Goal: Task Accomplishment & Management: Complete application form

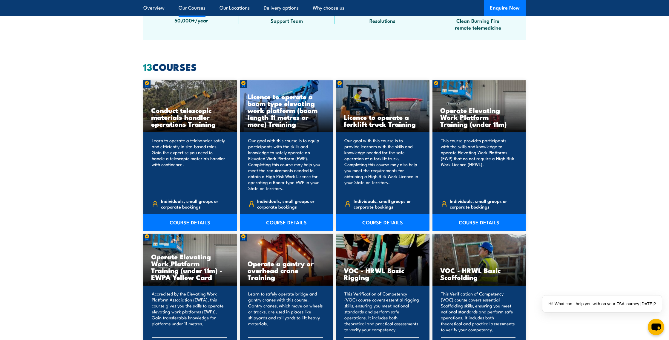
scroll to position [429, 0]
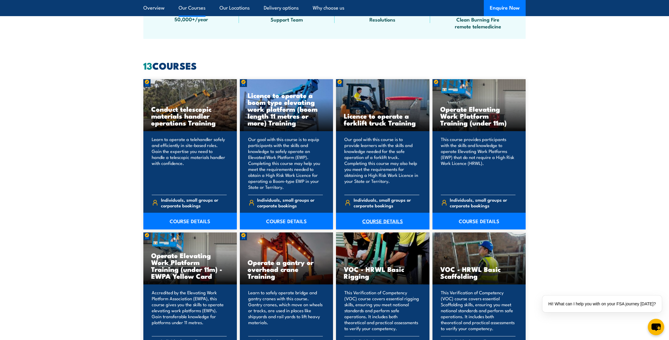
click at [373, 221] on link "COURSE DETAILS" at bounding box center [382, 221] width 93 height 17
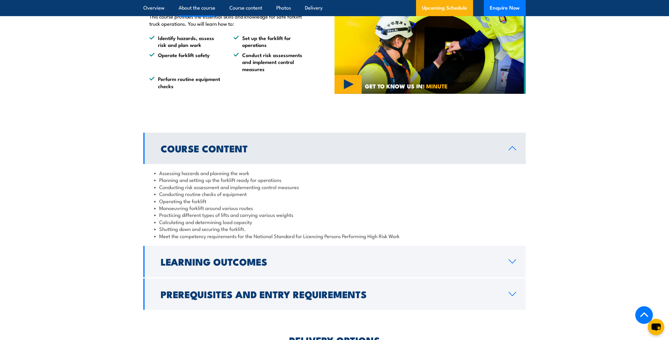
scroll to position [435, 0]
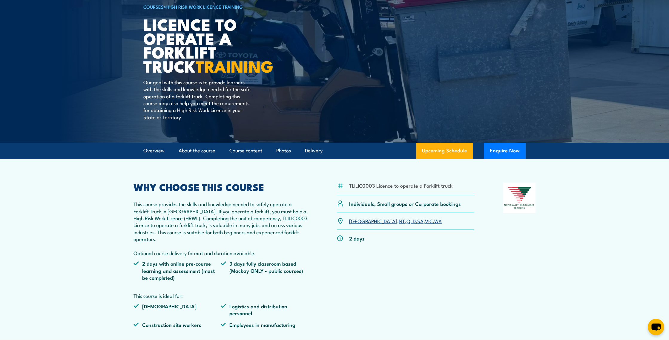
click at [425, 222] on link "VIC" at bounding box center [429, 220] width 8 height 7
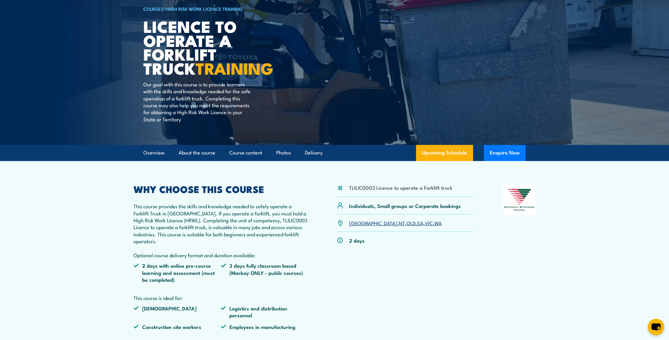
scroll to position [46, 0]
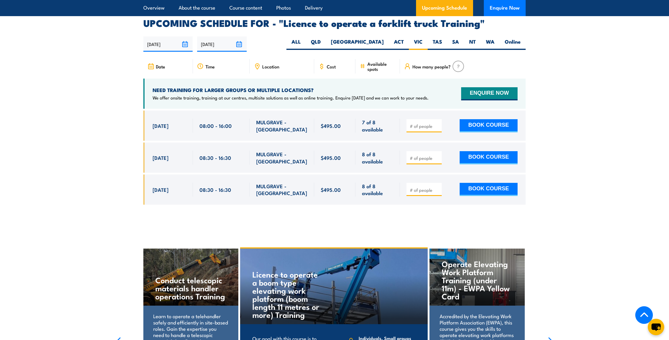
scroll to position [988, 0]
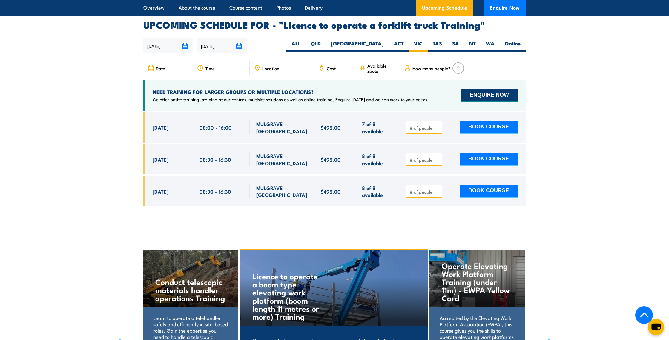
click at [472, 89] on button "ENQUIRE NOW" at bounding box center [489, 95] width 56 height 13
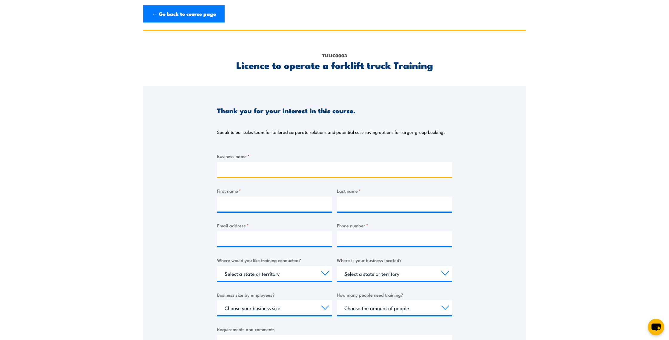
click at [267, 169] on input "Business name *" at bounding box center [334, 169] width 235 height 15
type input "Aegir Divers Pty Ltd"
type input "Brent"
type input "Cross"
type input "info@aegirdivers.com.au"
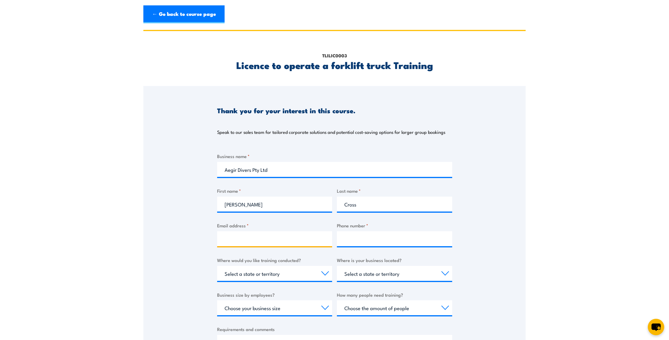
type input "0430099609"
select select "VIC"
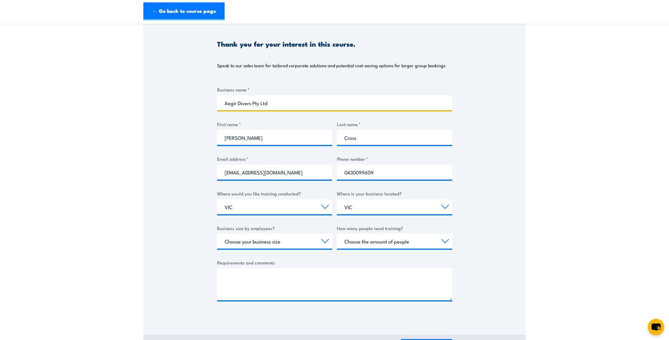
scroll to position [68, 0]
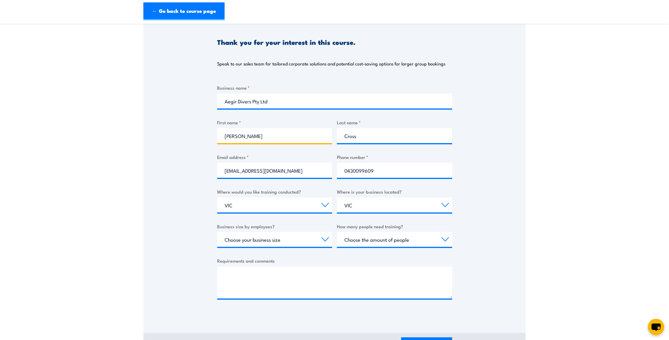
drag, startPoint x: 240, startPoint y: 139, endPoint x: 222, endPoint y: 139, distance: 17.3
click at [222, 139] on input "Brent" at bounding box center [274, 135] width 115 height 15
type input "Allyse"
type input "Elliott"
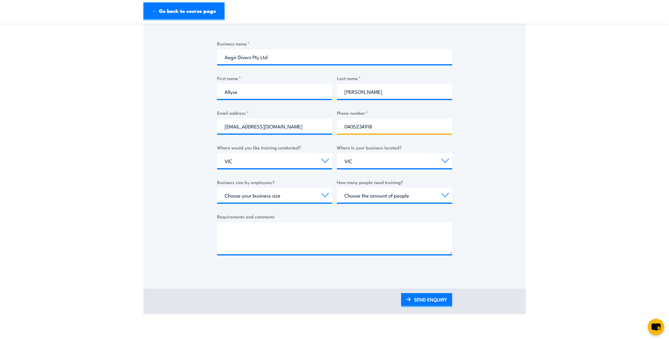
scroll to position [113, 0]
type input "0405234918"
click at [252, 162] on select "Select a state or territory Nationally - multiple locations QLD NSW VIC SA ACT …" at bounding box center [274, 160] width 115 height 15
click at [217, 153] on select "Select a state or territory Nationally - multiple locations QLD NSW VIC SA ACT …" at bounding box center [274, 160] width 115 height 15
click at [387, 162] on select "Select a state or territory QLD NSW VIC SA ACT WA TAS NT" at bounding box center [394, 160] width 115 height 15
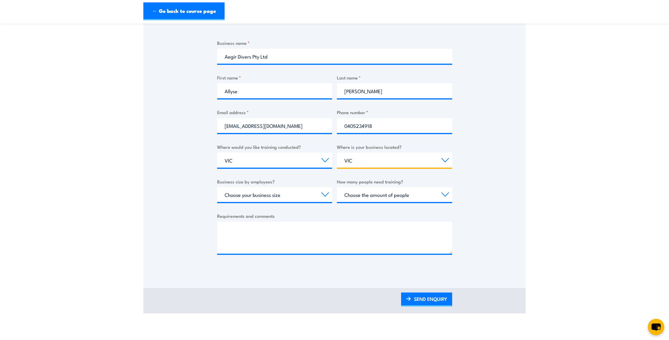
click at [337, 153] on select "Select a state or territory QLD NSW VIC SA ACT WA TAS NT" at bounding box center [394, 160] width 115 height 15
click at [308, 196] on select "Choose your business size 1 to 19 20 to 199 200+" at bounding box center [274, 194] width 115 height 15
select select "1 to 19"
click at [217, 187] on select "Choose your business size 1 to 19 20 to 199 200+" at bounding box center [274, 194] width 115 height 15
click at [374, 200] on select "Choose the amount of people 1 to 4 5 to 19 20+" at bounding box center [394, 194] width 115 height 15
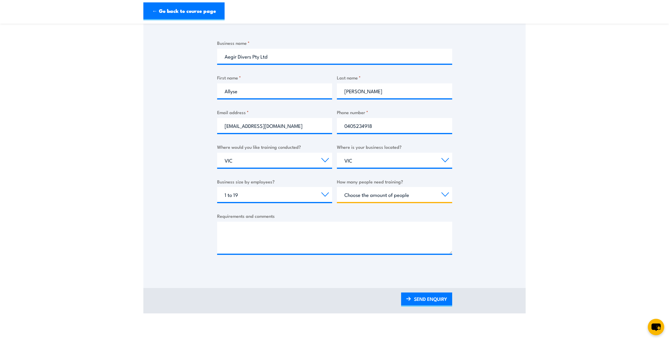
select select "5 to 19"
click at [337, 187] on select "Choose the amount of people 1 to 4 5 to 19 20+" at bounding box center [394, 194] width 115 height 15
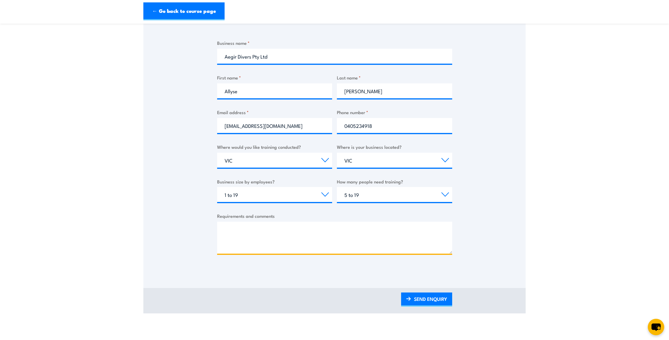
click at [250, 229] on textarea "Requirements and comments" at bounding box center [334, 238] width 235 height 32
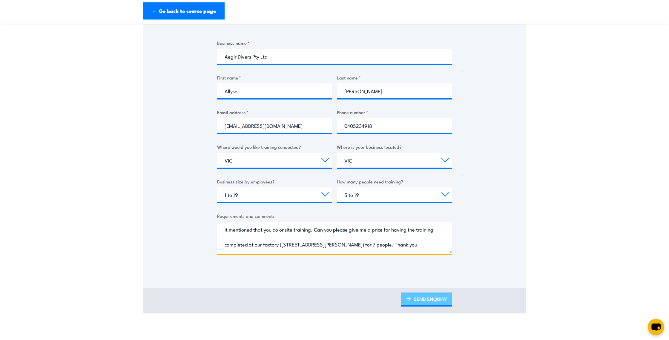
type textarea "It mentioned that you do onsite training. Can you please give me a price for ha…"
click at [422, 300] on link "SEND ENQUIRY" at bounding box center [426, 299] width 51 height 14
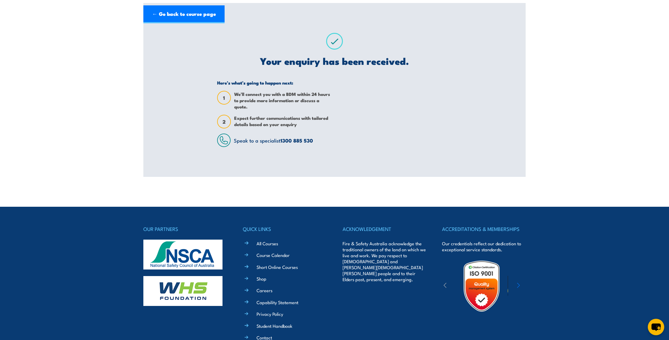
scroll to position [0, 0]
